Goal: Complete application form

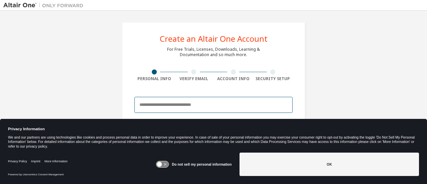
click at [174, 102] on input "email" at bounding box center [213, 105] width 158 height 16
click at [179, 103] on input "**********" at bounding box center [213, 105] width 158 height 16
type input "**********"
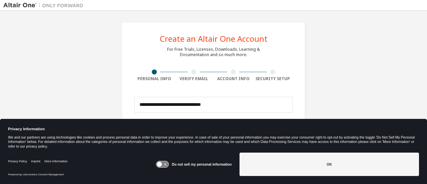
click at [160, 163] on icon at bounding box center [159, 164] width 5 height 5
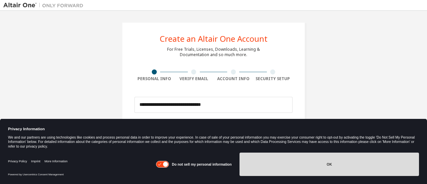
click at [277, 162] on button "OK" at bounding box center [330, 164] width 180 height 23
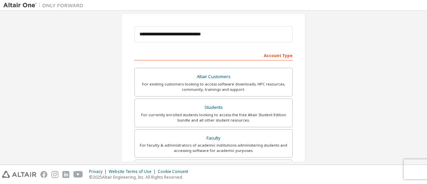
scroll to position [89, 0]
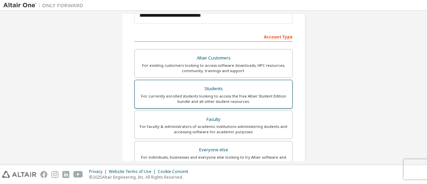
click at [237, 85] on div "Students" at bounding box center [214, 88] width 150 height 9
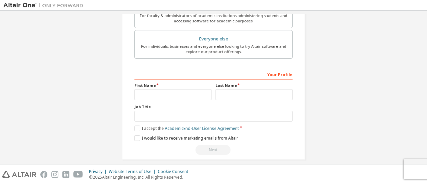
scroll to position [202, 0]
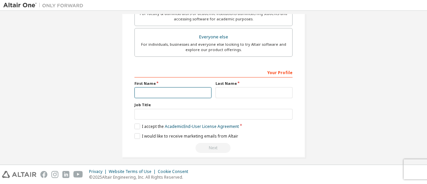
click at [181, 90] on input "text" at bounding box center [172, 92] width 77 height 11
type input "****"
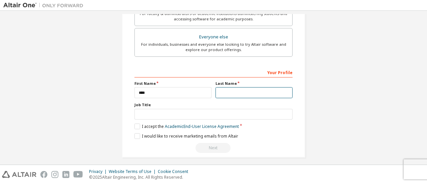
click at [232, 91] on input "text" at bounding box center [254, 92] width 77 height 11
type input "********"
click at [135, 123] on label "I accept the Academic End-User License Agreement" at bounding box center [186, 126] width 104 height 6
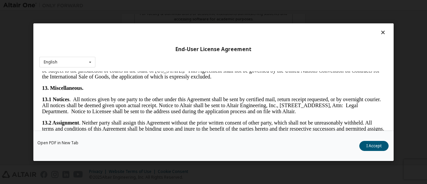
scroll to position [1121, 0]
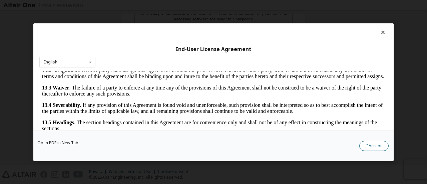
click at [378, 149] on button "I Accept" at bounding box center [373, 146] width 29 height 10
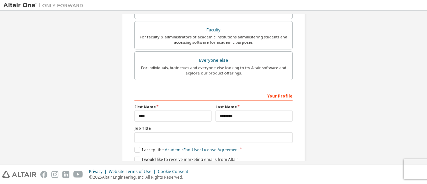
scroll to position [204, 0]
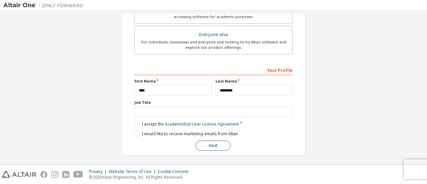
click at [215, 147] on button "Next" at bounding box center [213, 146] width 35 height 10
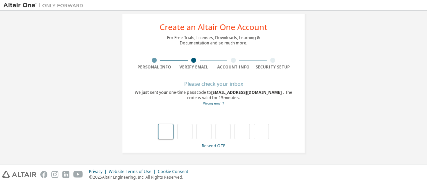
scroll to position [11, 0]
type input "*"
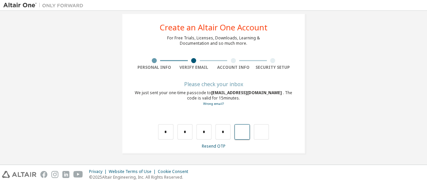
type input "*"
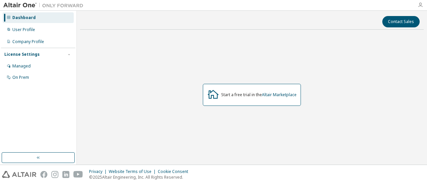
click at [421, 3] on icon "button" at bounding box center [420, 4] width 5 height 5
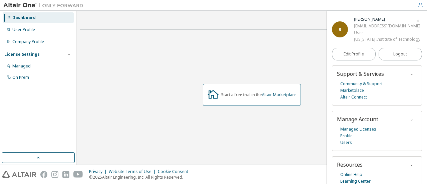
click at [202, 64] on div "Start a free trial in the Altair Marketplace" at bounding box center [252, 94] width 344 height 119
click at [32, 158] on button "button" at bounding box center [38, 157] width 73 height 11
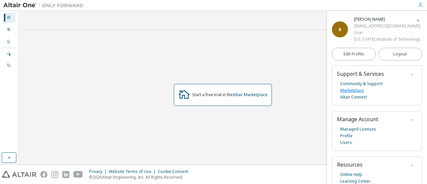
click at [356, 91] on link "Marketplace" at bounding box center [352, 90] width 24 height 7
